Goal: Task Accomplishment & Management: Manage account settings

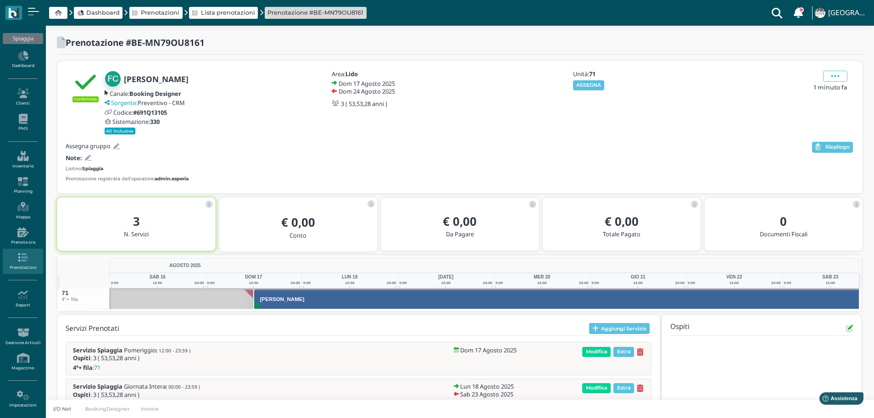
scroll to position [0, 67]
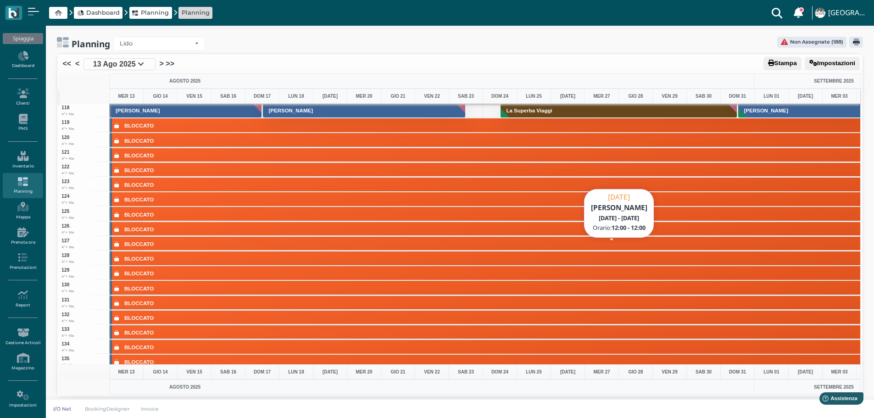
scroll to position [1789, 0]
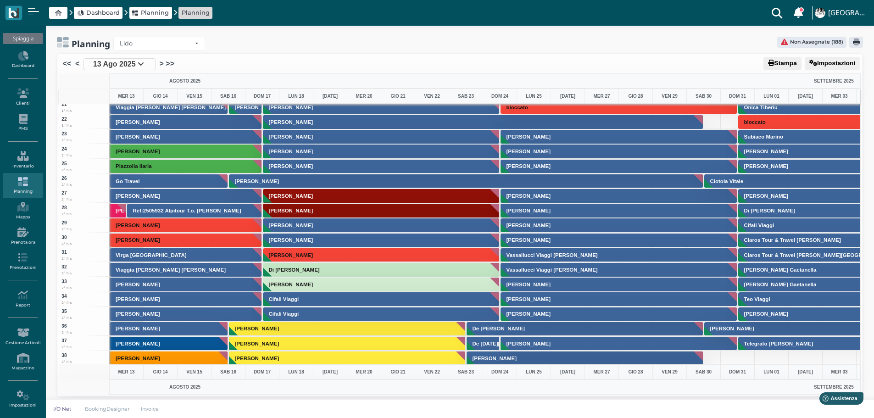
scroll to position [176, 0]
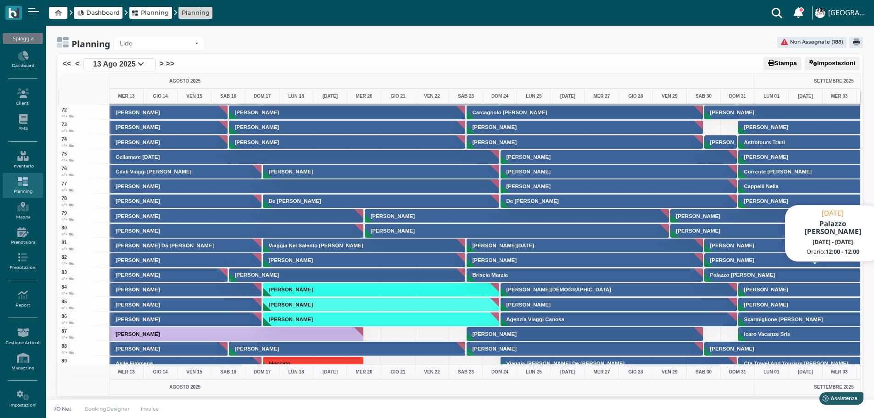
scroll to position [1093, 0]
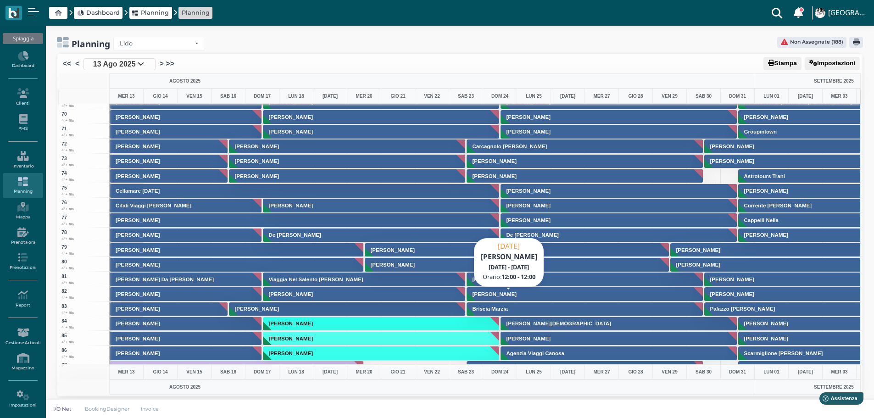
scroll to position [1101, 0]
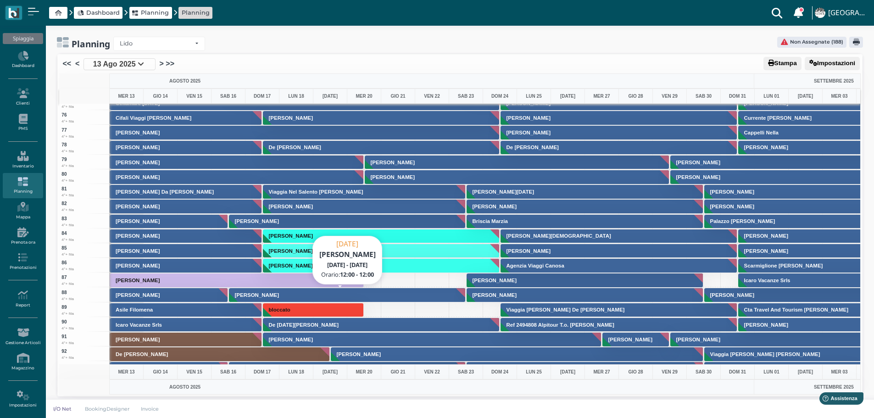
click at [389, 297] on button "[PERSON_NAME]" at bounding box center [347, 295] width 237 height 15
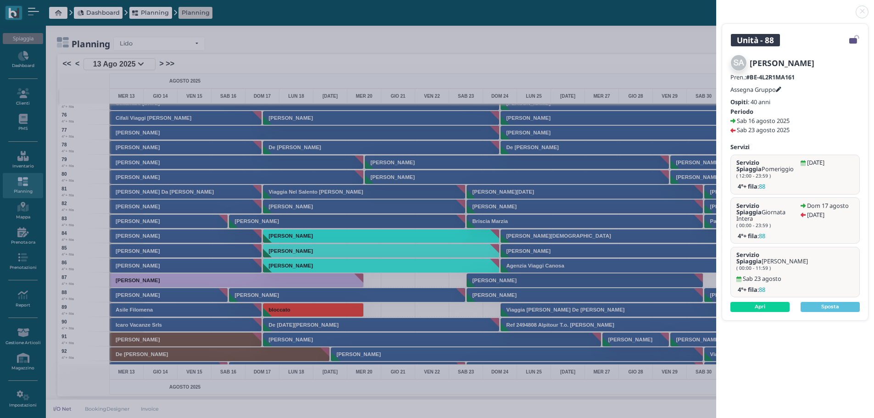
click at [716, 6] on link at bounding box center [716, 6] width 0 height 0
